Goal: Task Accomplishment & Management: Complete application form

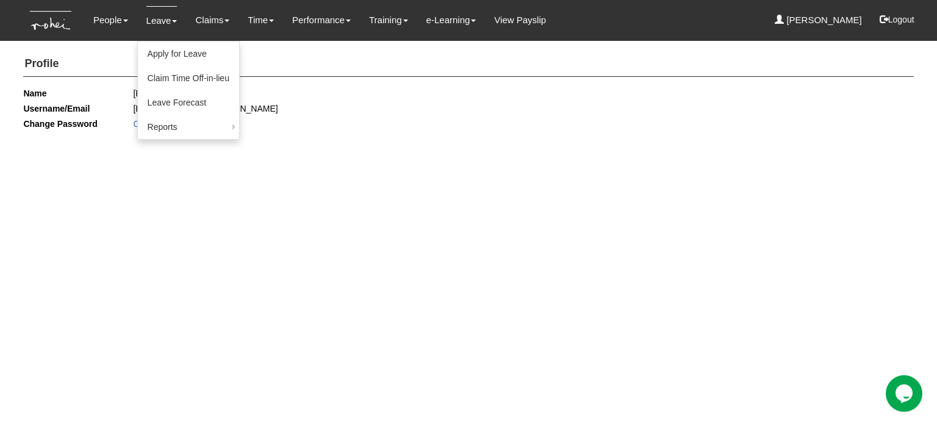
click at [162, 31] on link "Leave" at bounding box center [161, 20] width 31 height 29
click at [173, 49] on link "Apply for Leave" at bounding box center [188, 53] width 101 height 24
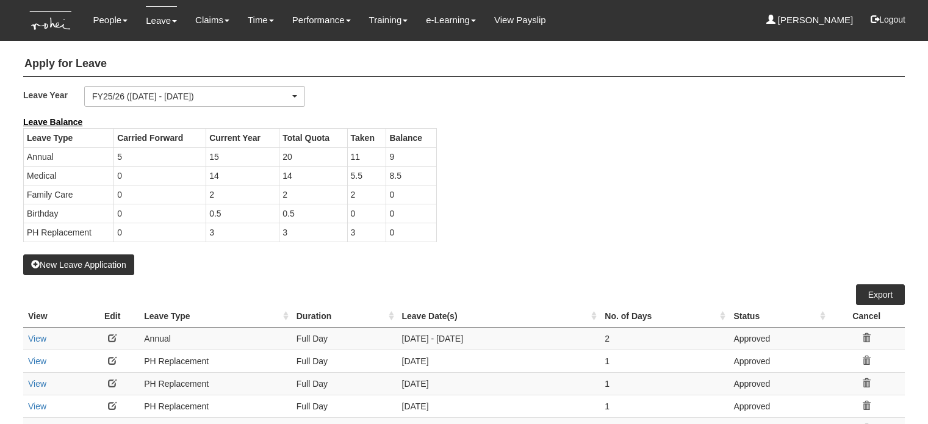
select select "50"
click at [214, 22] on link "Claims" at bounding box center [212, 20] width 34 height 29
click at [204, 25] on link "Claims" at bounding box center [212, 20] width 34 height 29
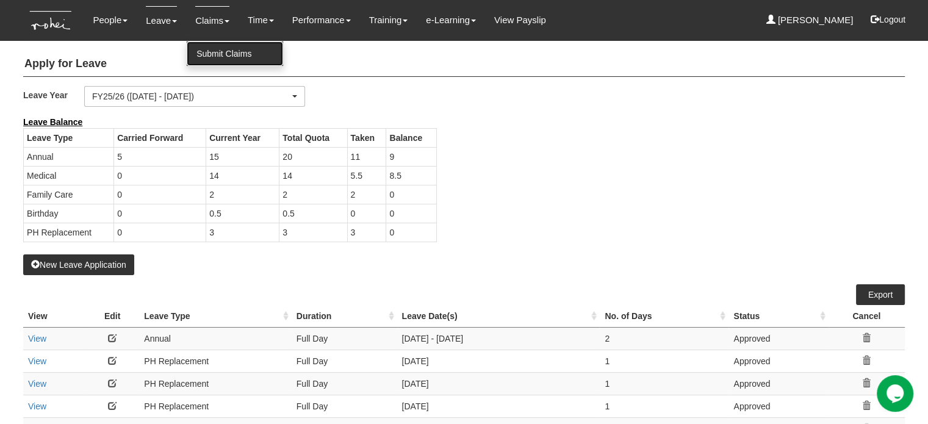
click at [206, 49] on link "Submit Claims" at bounding box center [235, 53] width 96 height 24
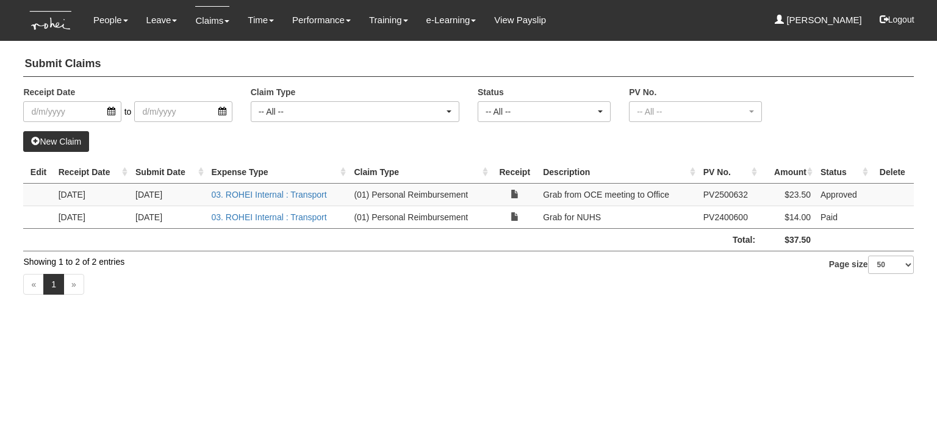
select select "50"
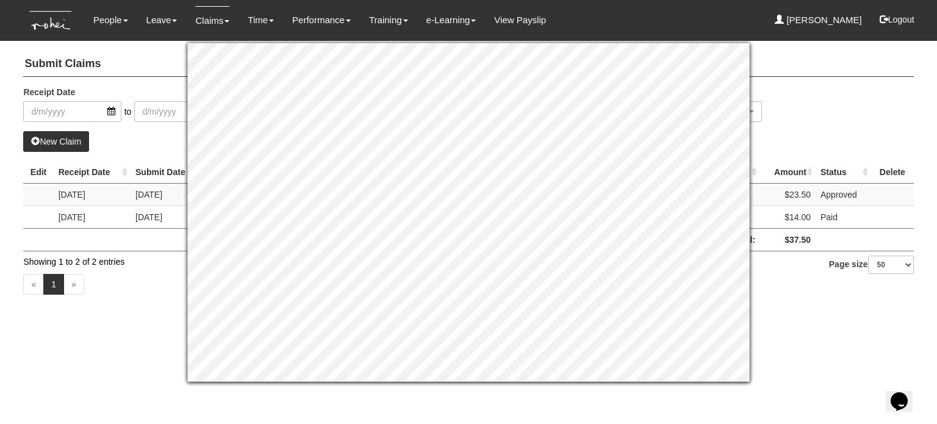
click at [789, 78] on div "Submit Claims Receipt Date to Claim Type -- All -- (01) Personal Reimbursement …" at bounding box center [468, 175] width 890 height 258
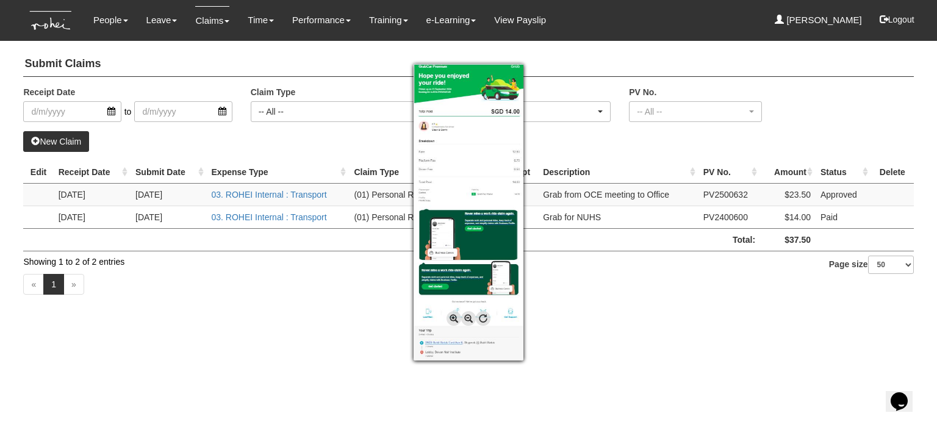
click at [227, 362] on div at bounding box center [468, 212] width 937 height 424
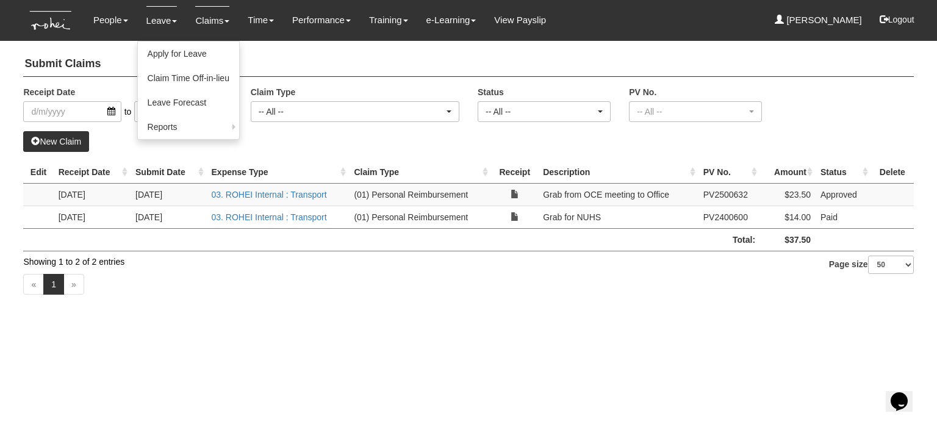
click at [158, 14] on link "Leave" at bounding box center [161, 20] width 31 height 29
click at [158, 63] on link "Apply for Leave" at bounding box center [188, 53] width 101 height 24
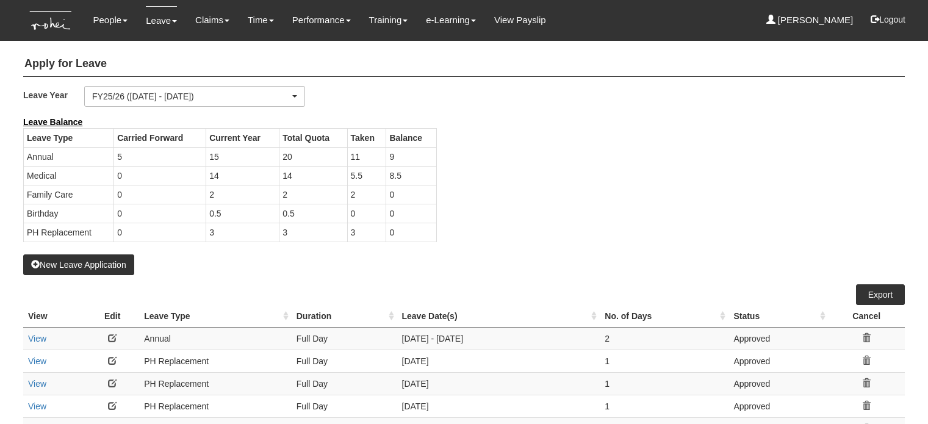
select select "50"
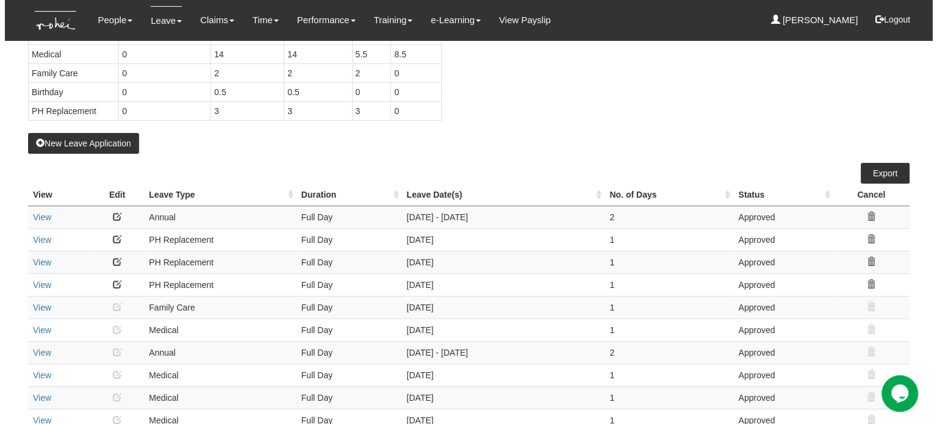
scroll to position [122, 0]
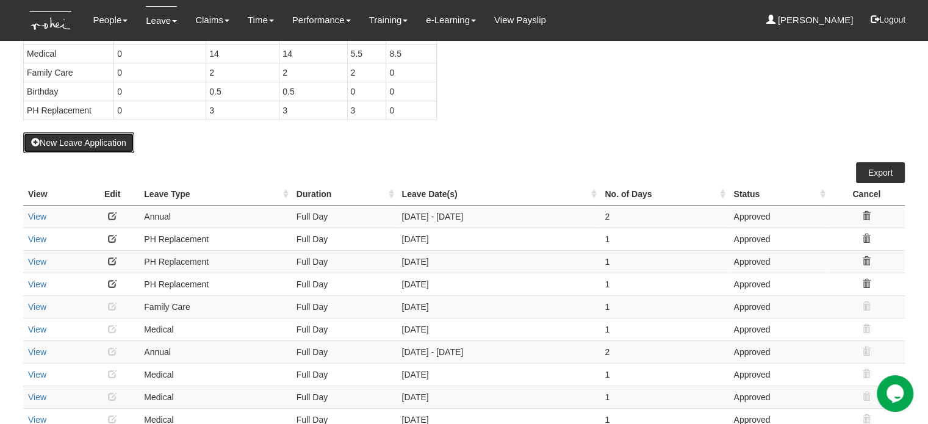
click at [95, 142] on button "New Leave Application" at bounding box center [78, 142] width 111 height 21
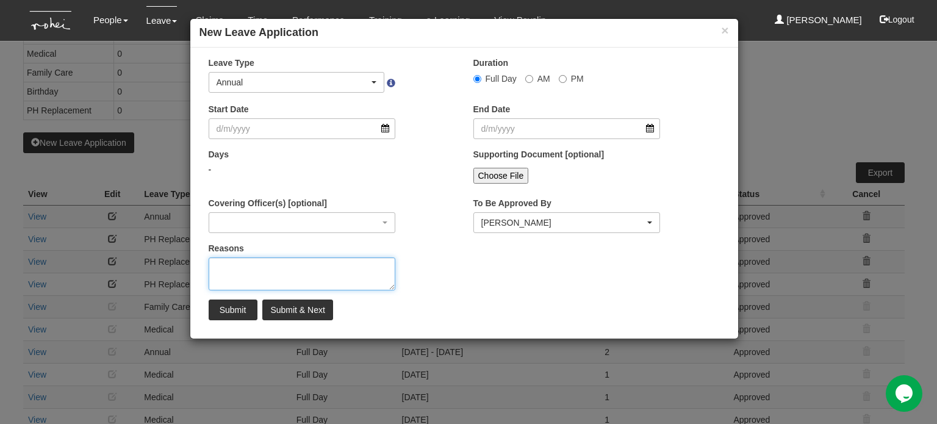
click at [246, 262] on textarea "Reasons" at bounding box center [302, 273] width 187 height 33
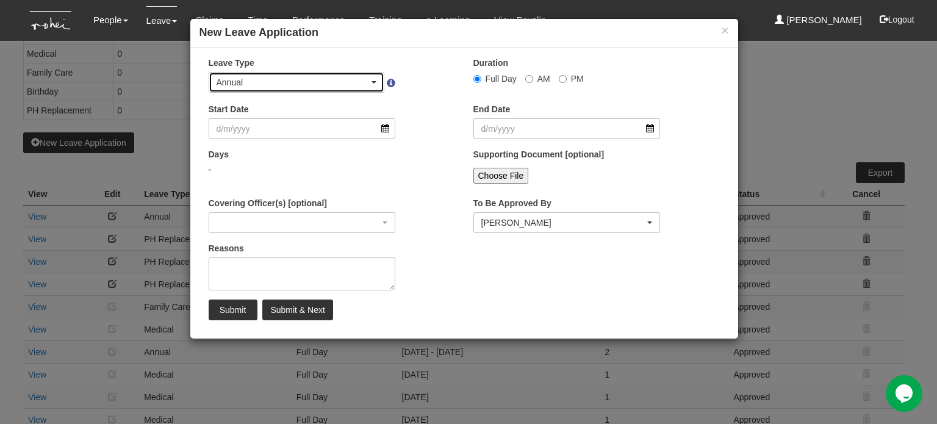
click at [270, 77] on div "Annual" at bounding box center [293, 82] width 153 height 12
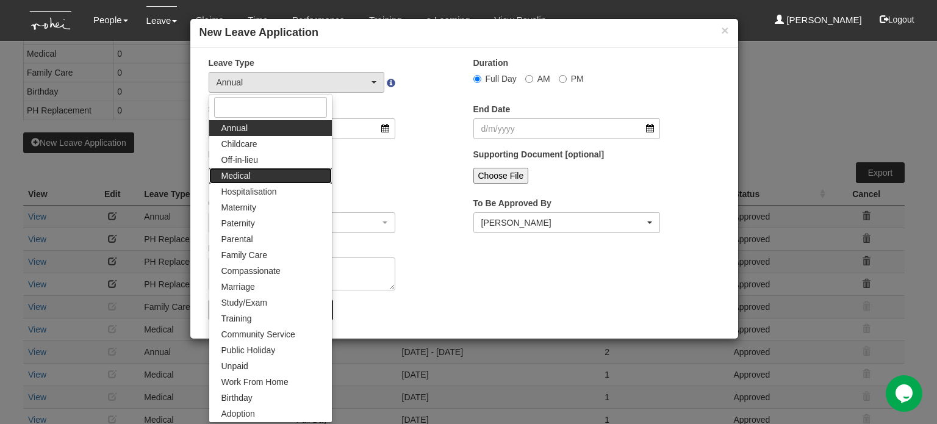
click at [264, 178] on link "Medical" at bounding box center [270, 176] width 123 height 16
select select "4"
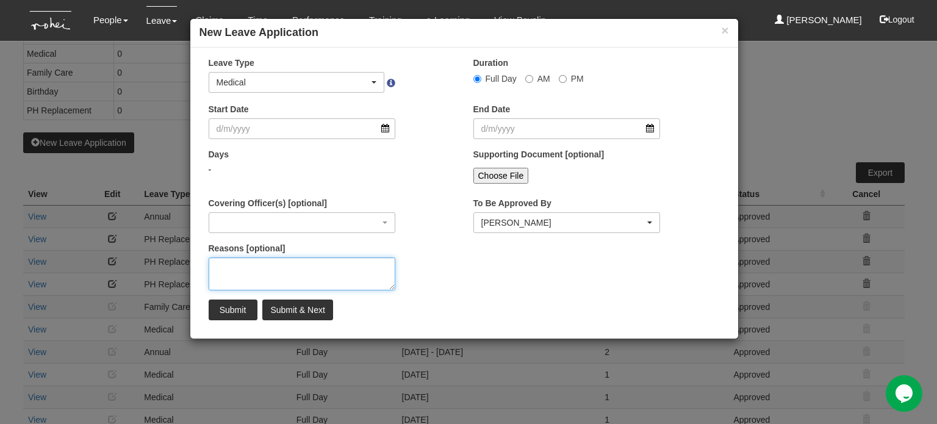
click at [257, 270] on textarea "Reasons [optional]" at bounding box center [302, 273] width 187 height 33
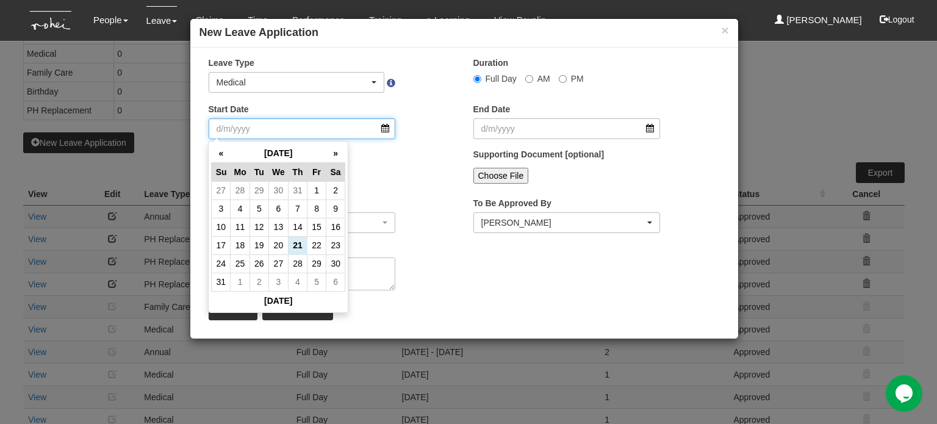
click at [326, 128] on input "Start Date" at bounding box center [302, 128] width 187 height 21
click at [298, 226] on td "14" at bounding box center [297, 227] width 19 height 18
type input "[DATE]"
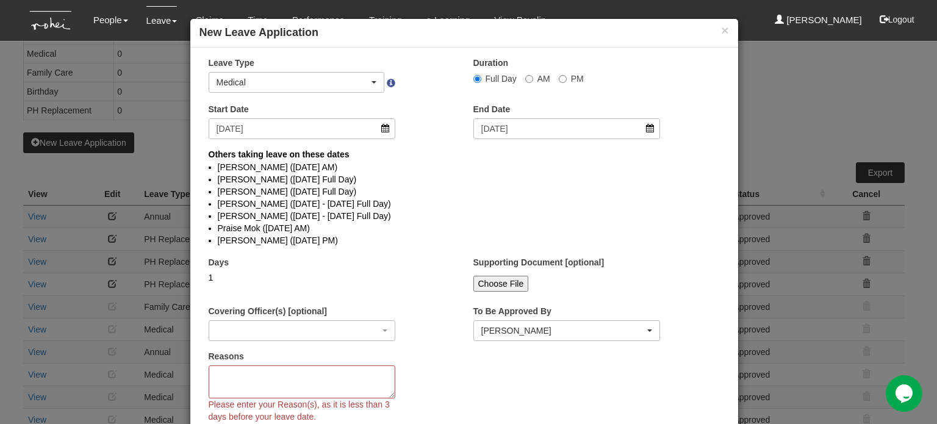
select select
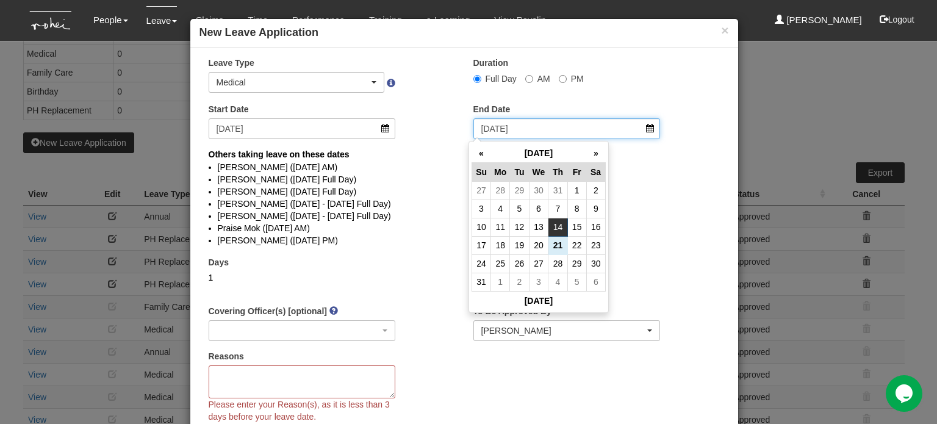
click at [567, 121] on input "[DATE]" at bounding box center [566, 128] width 187 height 21
click at [410, 256] on div "× Leave Type Annual Childcare Off-in-lieu Medical Hospitalisation Maternity Pat…" at bounding box center [464, 259] width 548 height 405
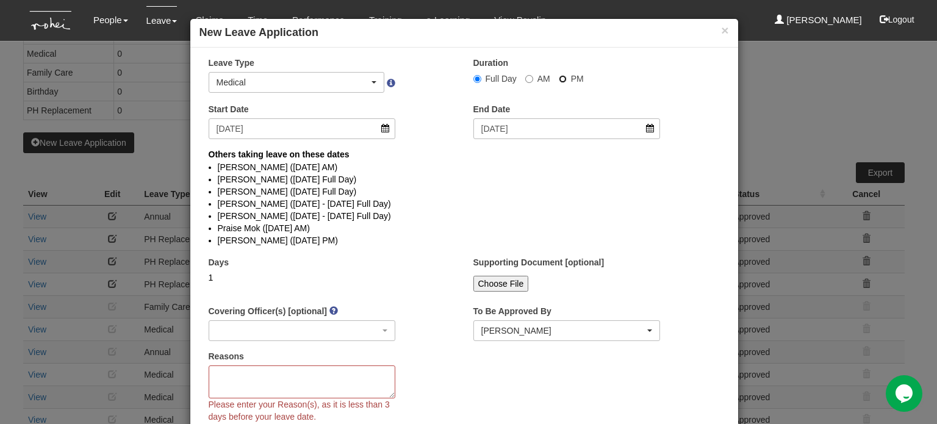
click at [481, 80] on input "PM" at bounding box center [477, 79] width 8 height 8
radio input "true"
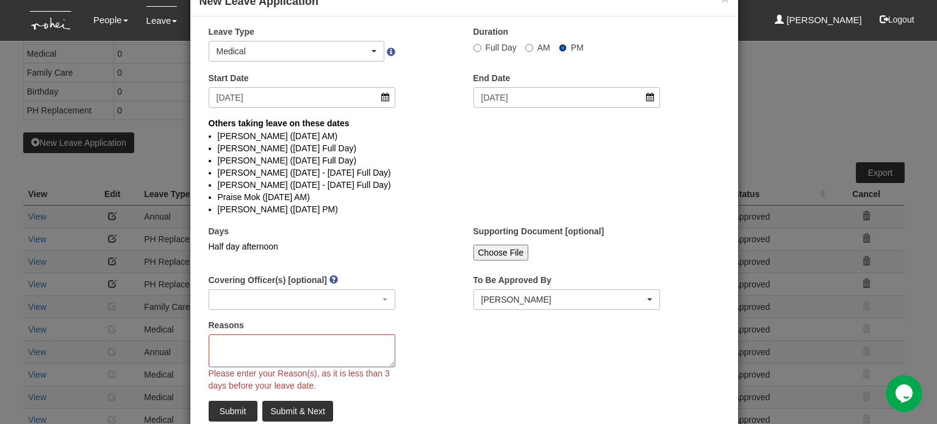
scroll to position [61, 0]
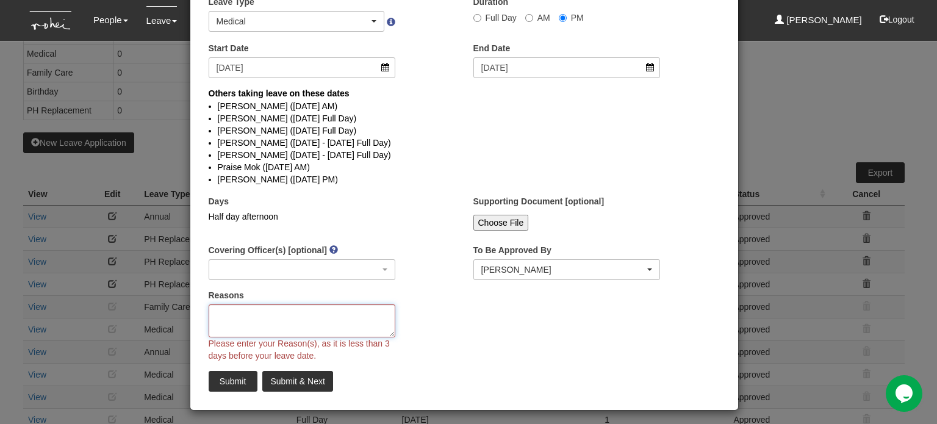
click at [268, 329] on textarea "Reasons" at bounding box center [302, 320] width 187 height 33
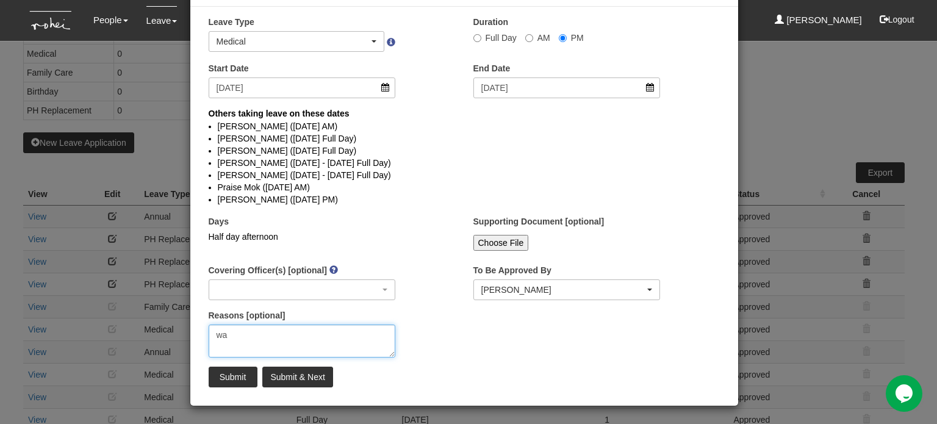
type textarea "w"
type textarea "Was having slight fever and gastric"
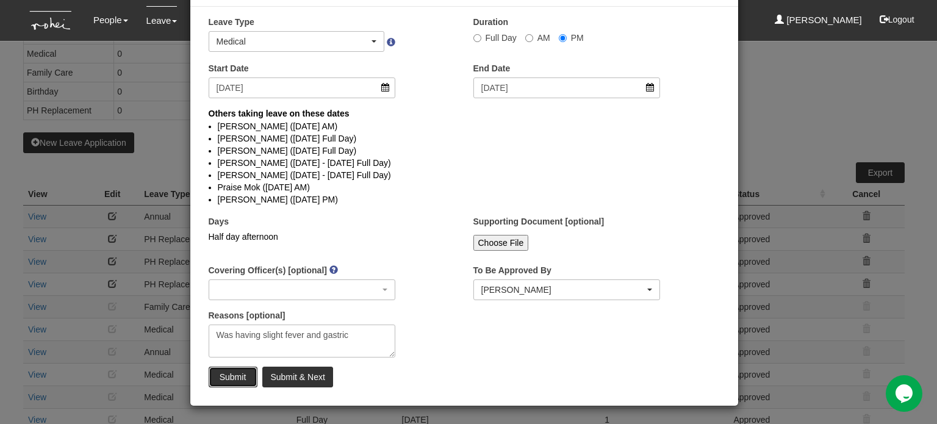
click at [229, 378] on input "Submit" at bounding box center [233, 377] width 49 height 21
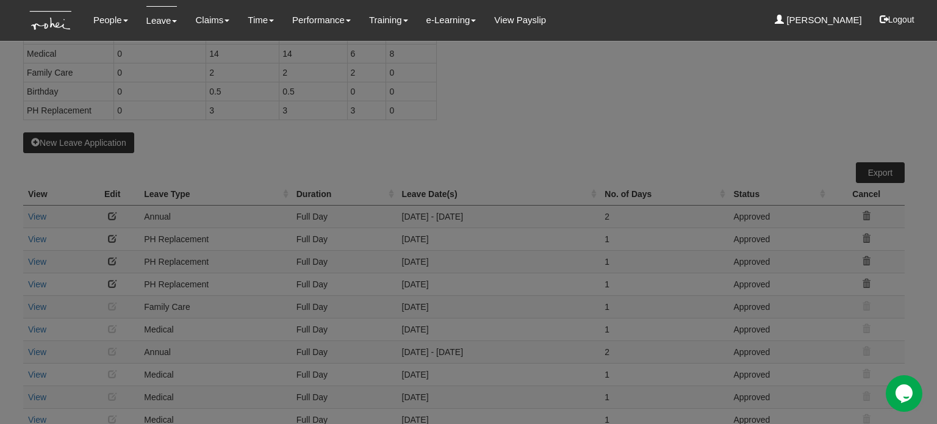
select select "50"
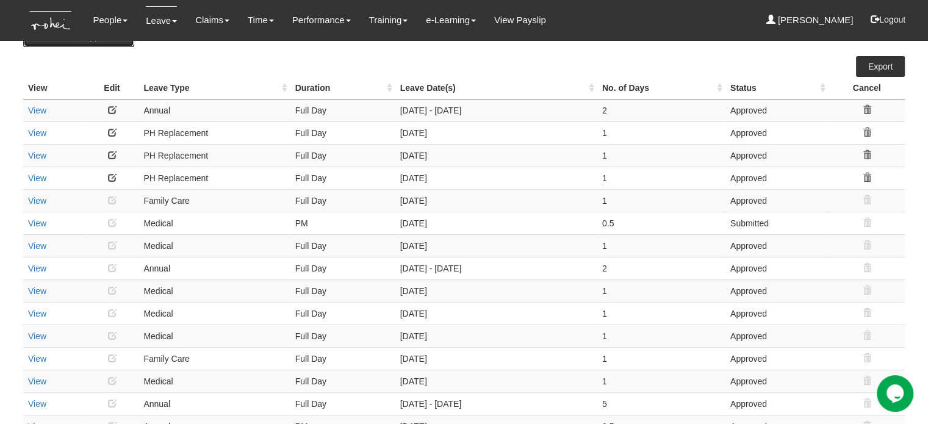
scroll to position [183, 0]
